Goal: Transaction & Acquisition: Purchase product/service

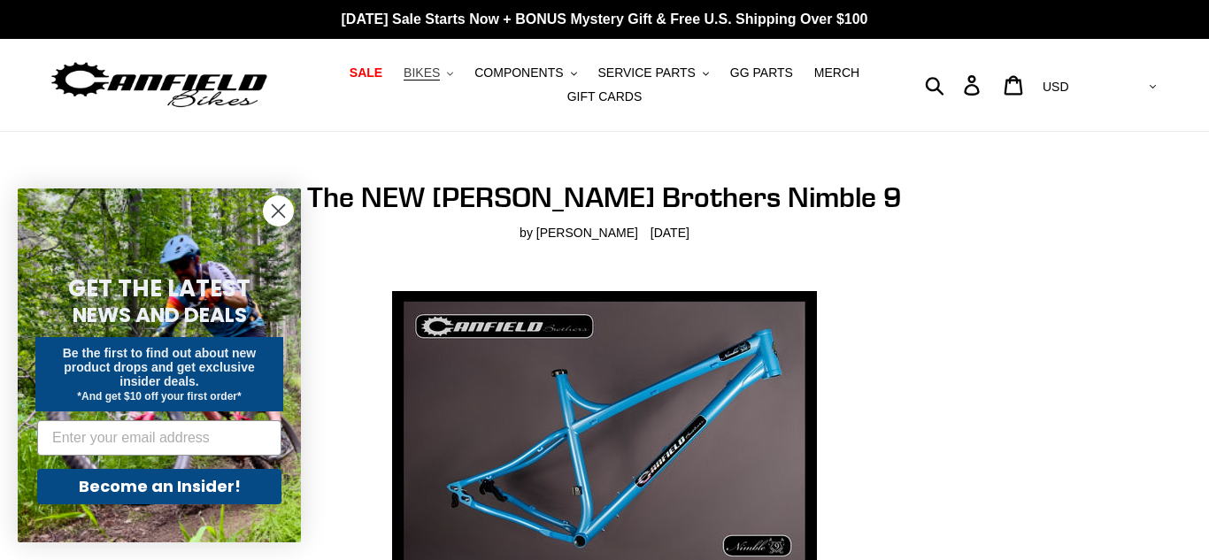
click at [450, 75] on button "BIKES .cls-1{fill:#231f20}" at bounding box center [428, 73] width 67 height 24
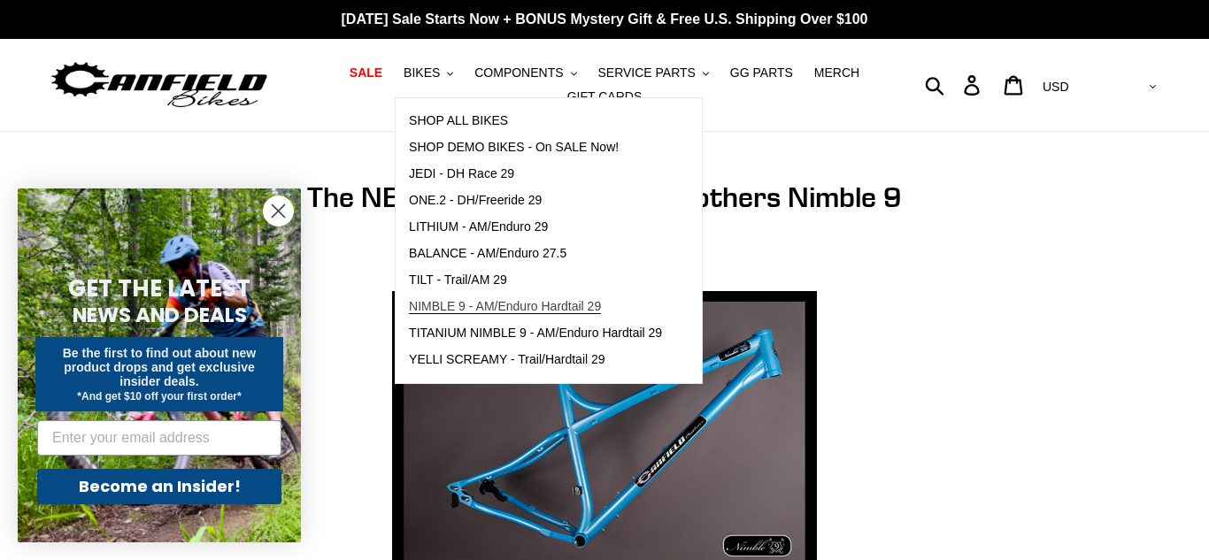
click at [459, 308] on span "NIMBLE 9 - AM/Enduro Hardtail 29" at bounding box center [505, 306] width 192 height 15
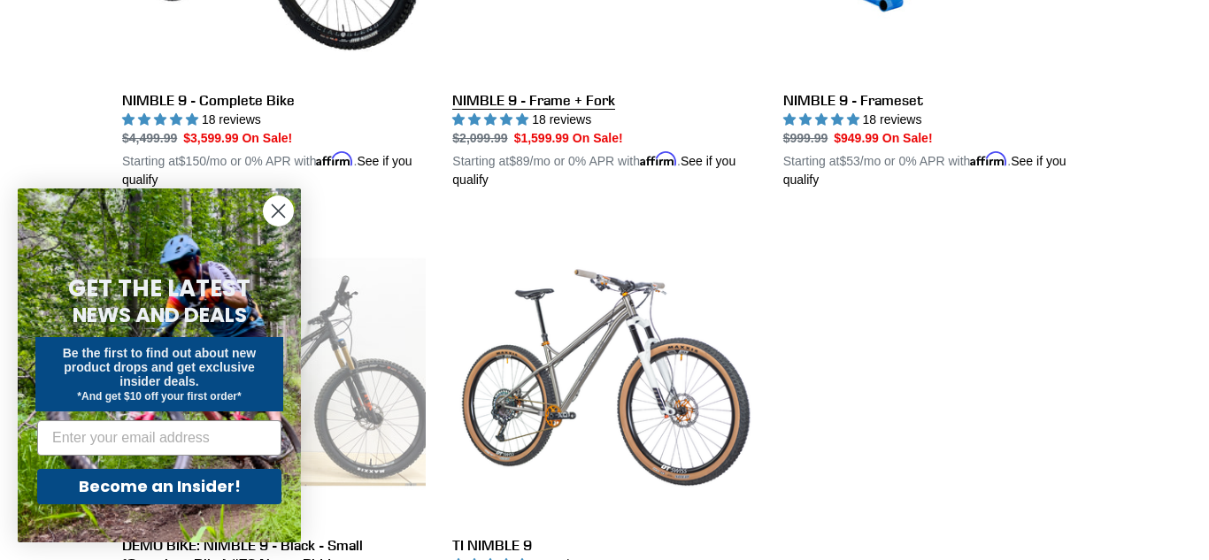
scroll to position [757, 0]
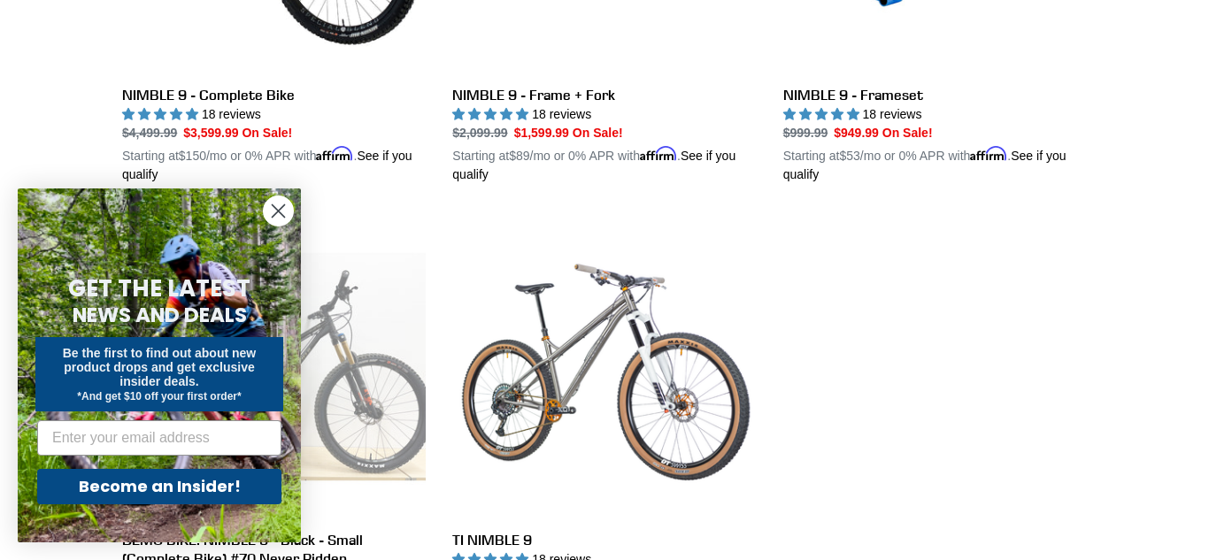
click at [291, 220] on icon "Close dialog" at bounding box center [278, 211] width 31 height 31
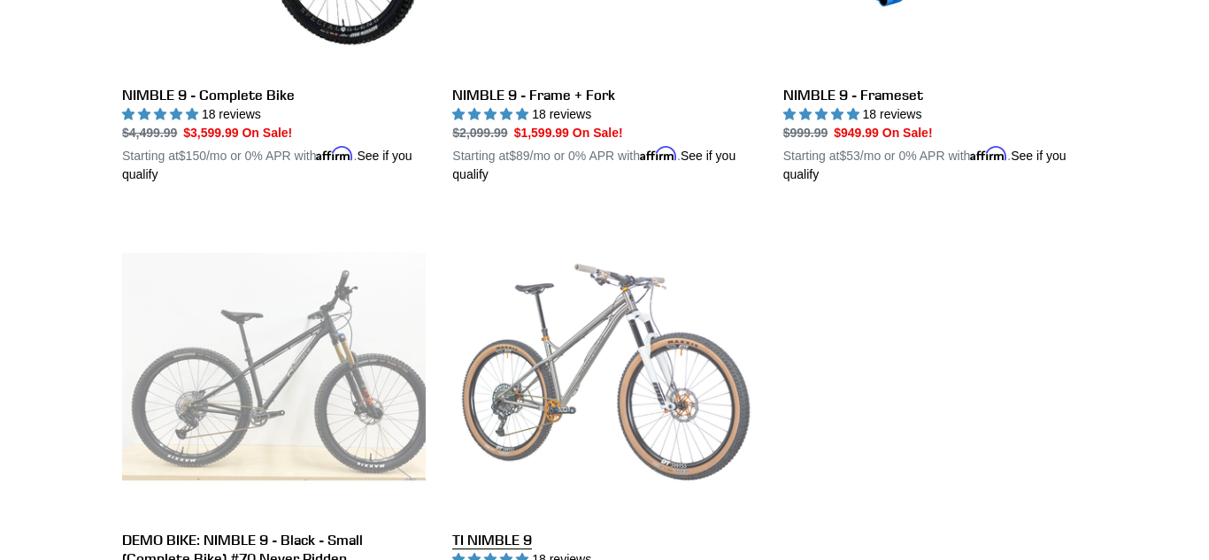
click at [534, 426] on link "TI NIMBLE 9" at bounding box center [603, 422] width 303 height 414
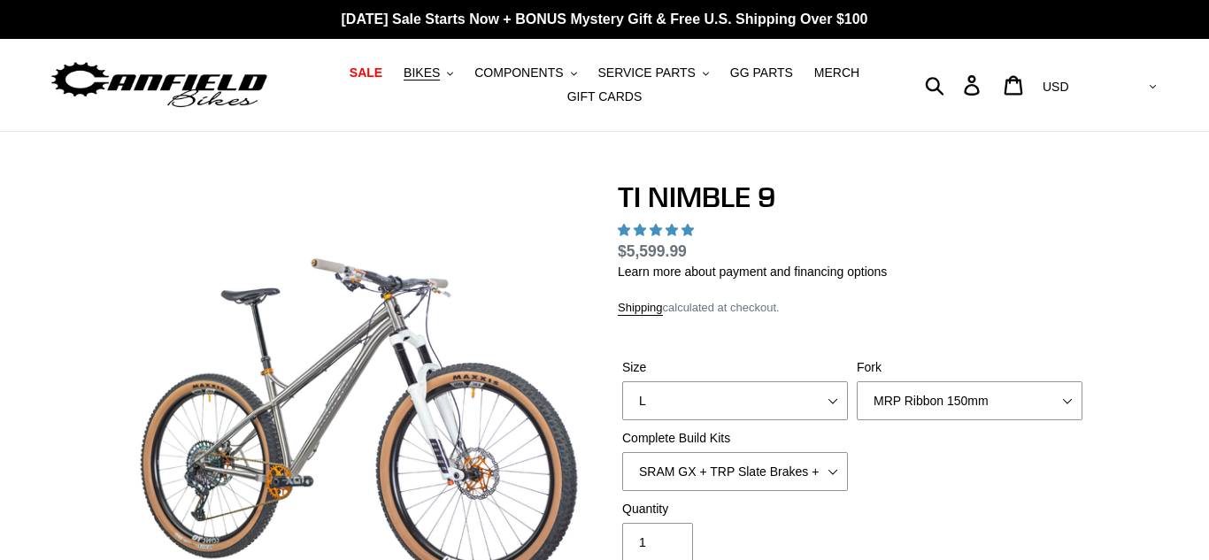
scroll to position [457, 0]
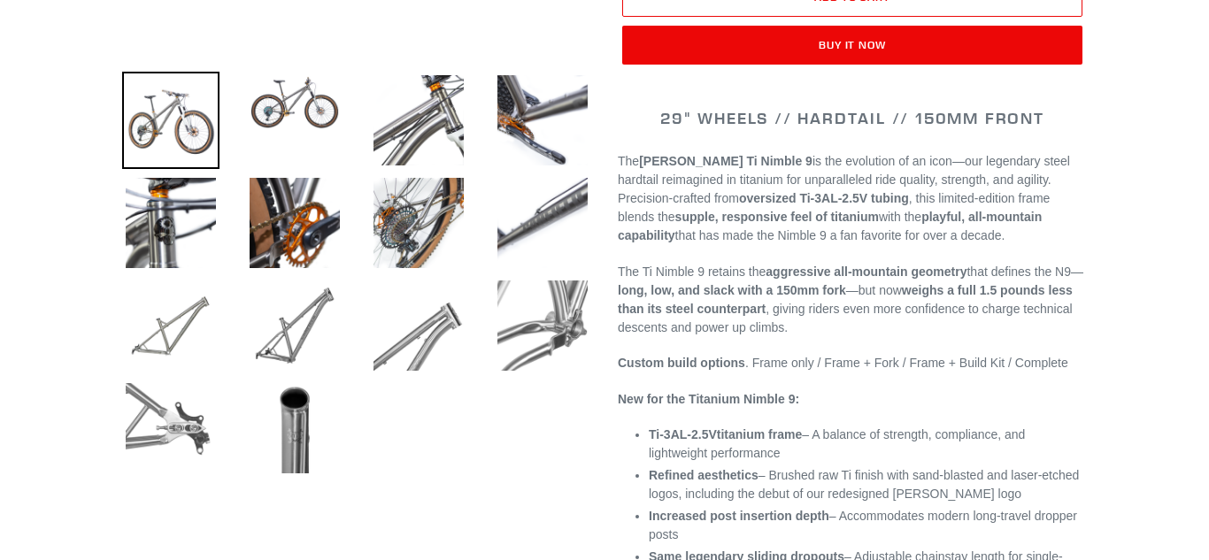
select select "highest-rating"
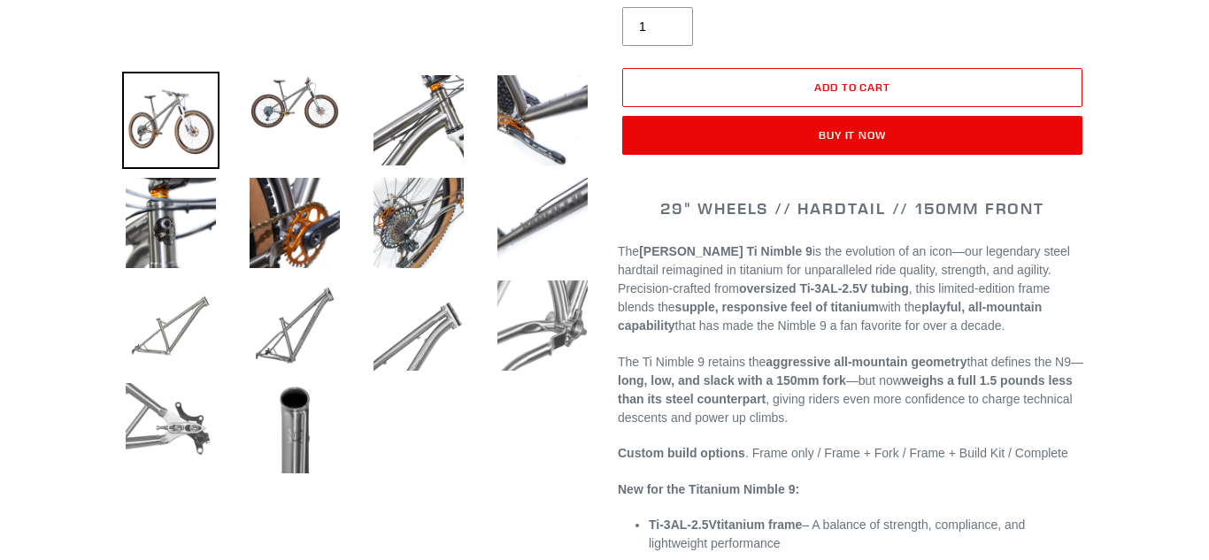
scroll to position [607, 0]
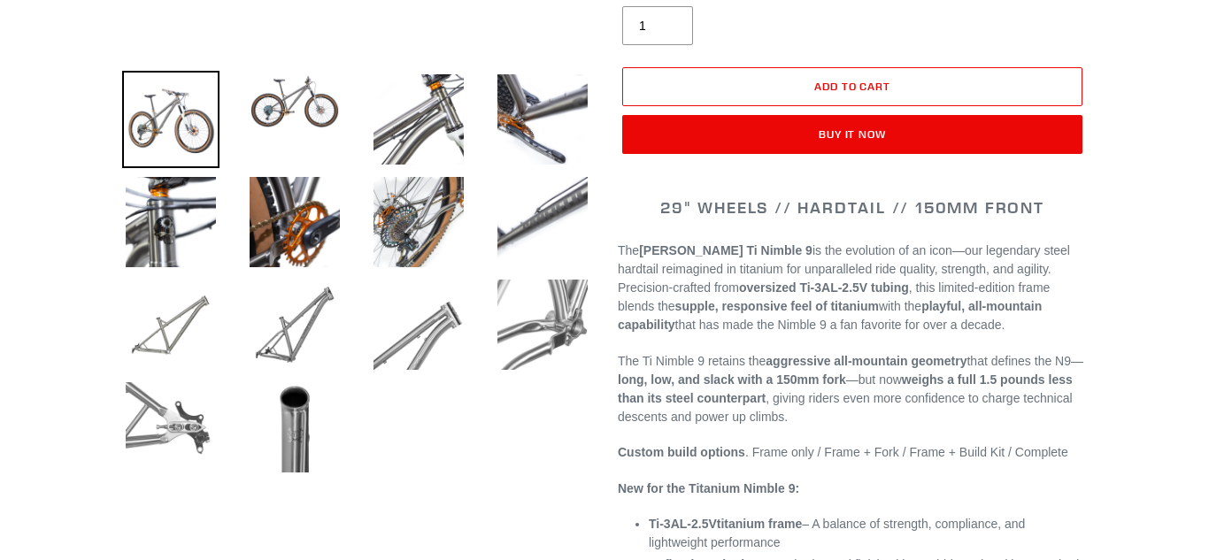
click at [203, 425] on img at bounding box center [170, 427] width 97 height 97
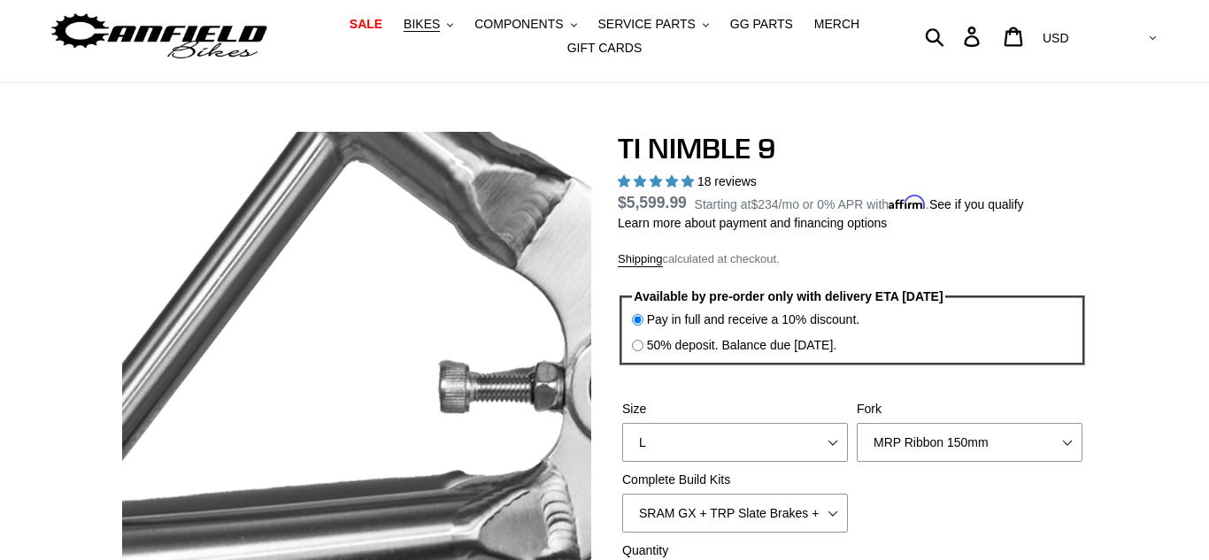
scroll to position [50, 0]
